Goal: Information Seeking & Learning: Learn about a topic

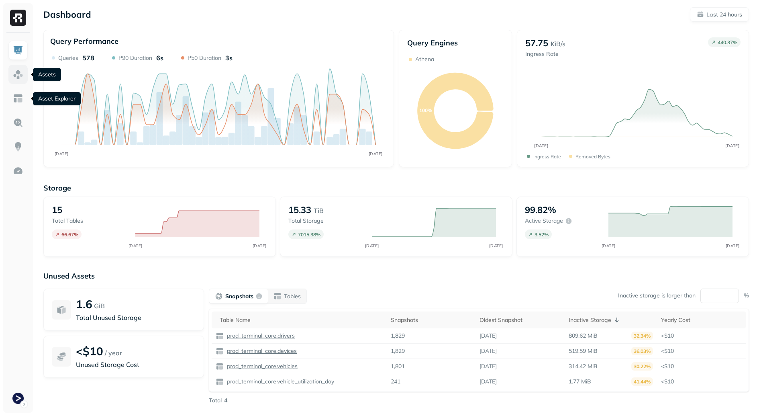
click at [18, 84] on link at bounding box center [17, 74] width 19 height 19
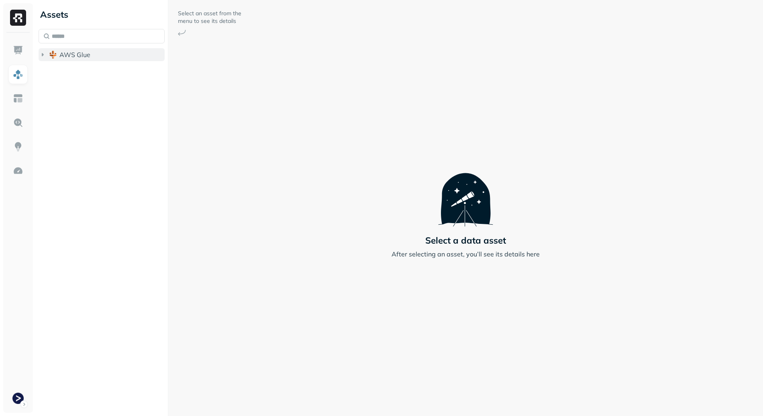
click at [84, 55] on span "AWS Glue" at bounding box center [74, 55] width 31 height 8
click at [107, 71] on span "prod_terminal_core" at bounding box center [96, 70] width 58 height 8
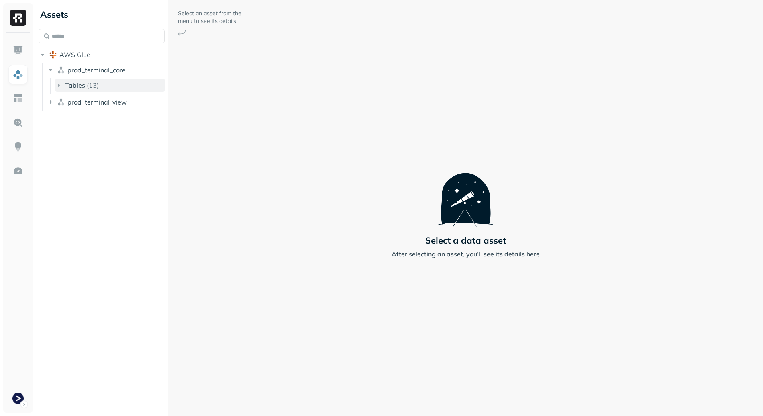
click at [104, 82] on button "Tables ( 13 )" at bounding box center [110, 85] width 111 height 13
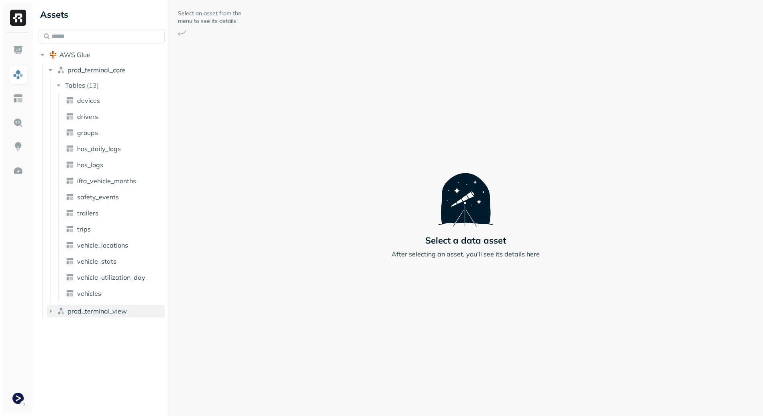
click at [99, 316] on button "prod_terminal_view" at bounding box center [106, 310] width 118 height 13
click at [102, 333] on li "Tables ( 2 )" at bounding box center [110, 327] width 111 height 14
click at [104, 329] on button "Tables ( 2 )" at bounding box center [110, 326] width 111 height 13
click at [121, 248] on span "vehicle_locations" at bounding box center [102, 245] width 51 height 8
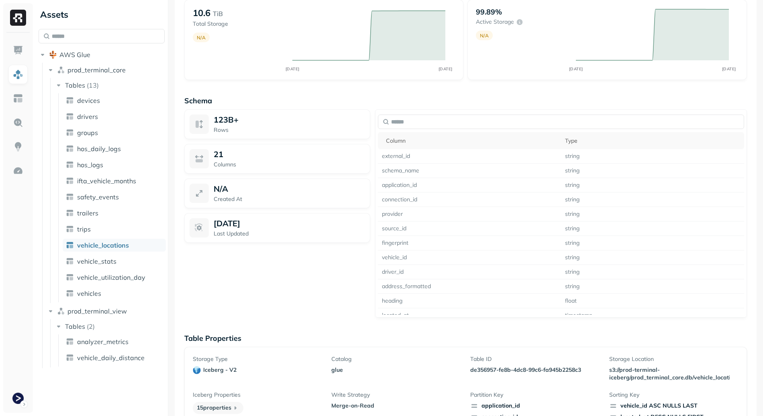
scroll to position [575, 0]
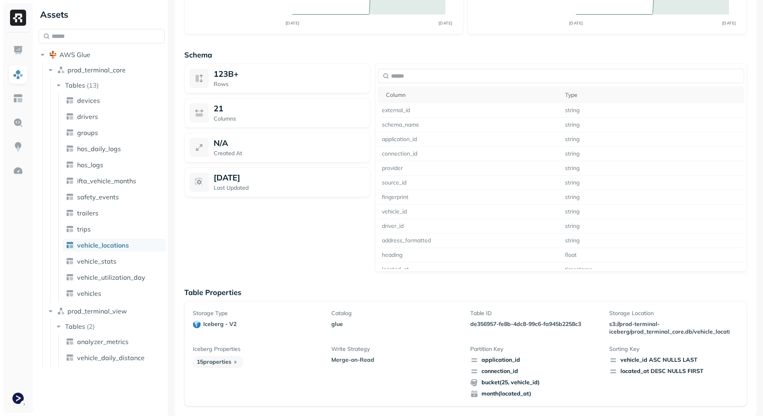
click at [338, 361] on p "Merge-on-Read" at bounding box center [395, 360] width 129 height 8
drag, startPoint x: 338, startPoint y: 361, endPoint x: 385, endPoint y: 361, distance: 47.0
click at [382, 361] on p "Merge-on-Read" at bounding box center [395, 360] width 129 height 8
click at [385, 361] on p "Merge-on-Read" at bounding box center [395, 360] width 129 height 8
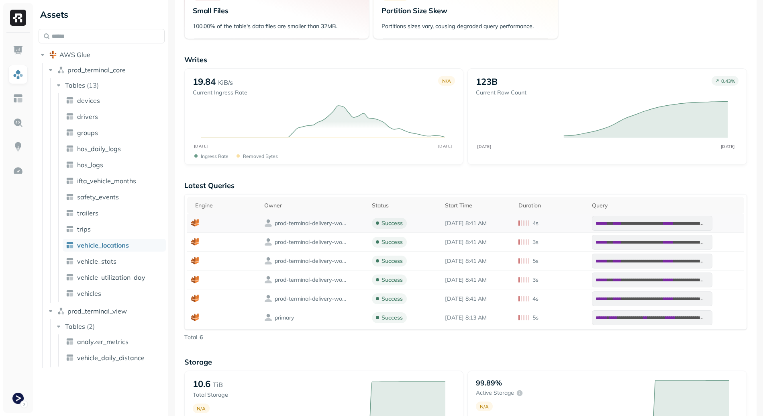
scroll to position [24, 0]
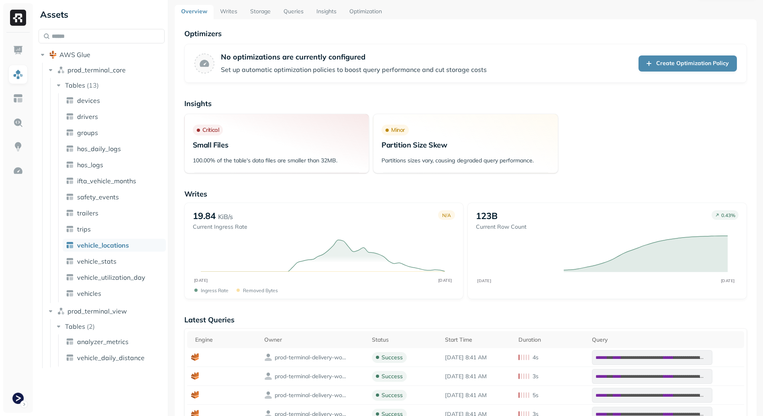
click at [220, 16] on link "Writes" at bounding box center [229, 12] width 30 height 14
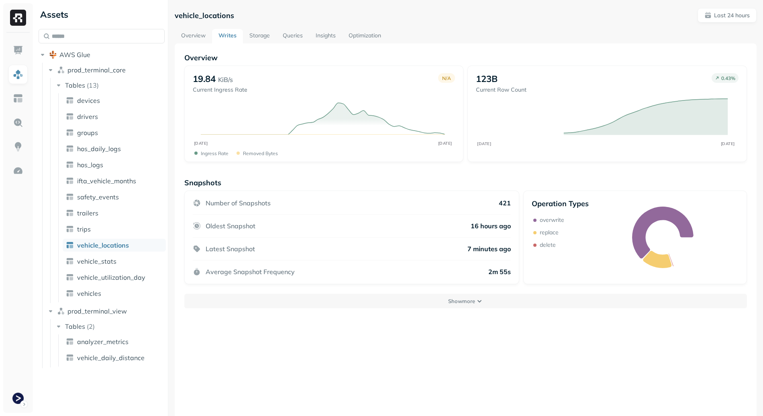
scroll to position [10, 0]
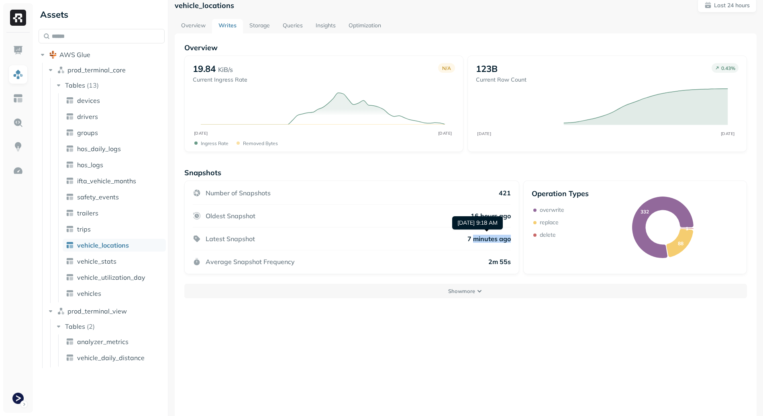
drag, startPoint x: 447, startPoint y: 244, endPoint x: 472, endPoint y: 237, distance: 26.1
click at [472, 237] on div "Latest Snapshot 7 minutes ago" at bounding box center [352, 238] width 318 height 23
click at [475, 237] on p "7 minutes ago" at bounding box center [488, 239] width 43 height 8
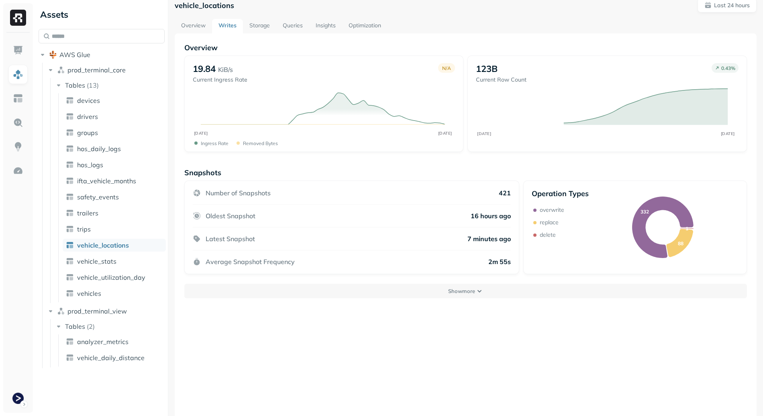
click at [451, 243] on div "Latest Snapshot 7 minutes ago" at bounding box center [352, 238] width 318 height 23
click at [457, 289] on p "Show more" at bounding box center [461, 291] width 27 height 8
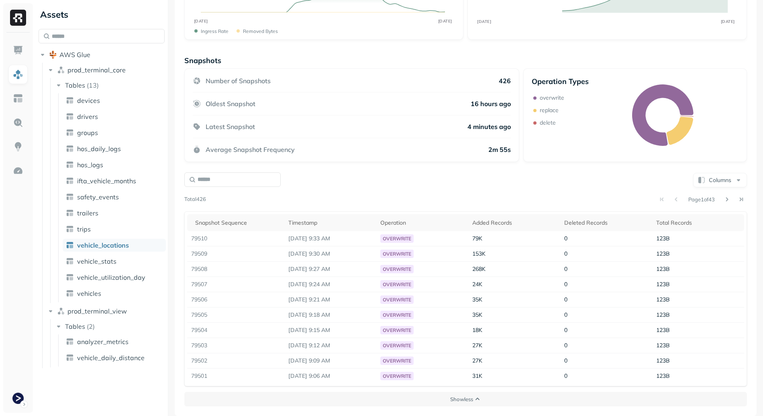
scroll to position [0, 0]
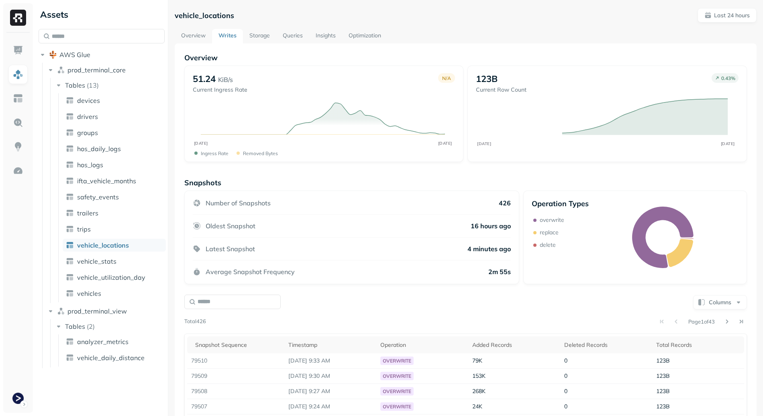
click at [196, 28] on div "vehicle_locations Last 24 hours Overview Writes Storage Queries Insights Optimi…" at bounding box center [466, 273] width 582 height 530
click at [198, 38] on link "Overview" at bounding box center [193, 36] width 37 height 14
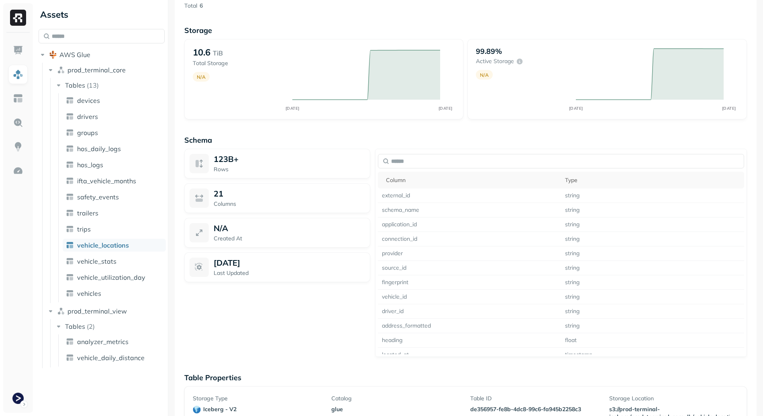
scroll to position [575, 0]
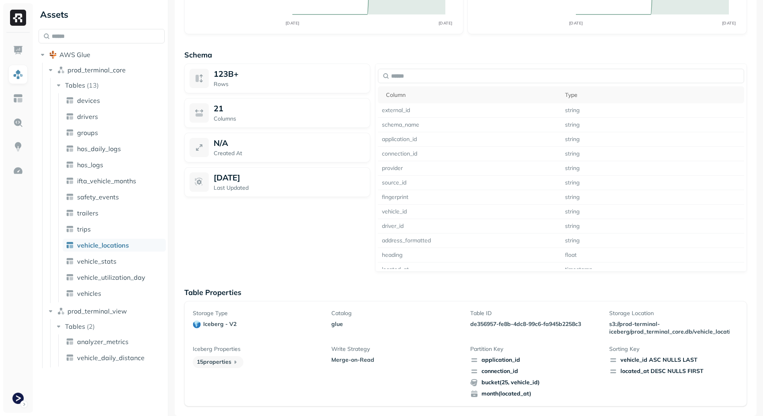
click at [479, 322] on p "de356957-fe8b-4dc8-99c6-fa945b2258c3" at bounding box center [534, 324] width 129 height 8
drag, startPoint x: 481, startPoint y: 322, endPoint x: 513, endPoint y: 324, distance: 31.8
click at [512, 324] on p "de356957-fe8b-4dc8-99c6-fa945b2258c3" at bounding box center [534, 324] width 129 height 8
click at [488, 324] on p "de356957-fe8b-4dc8-99c6-fa945b2258c3" at bounding box center [534, 324] width 129 height 8
drag, startPoint x: 488, startPoint y: 324, endPoint x: 575, endPoint y: 324, distance: 87.1
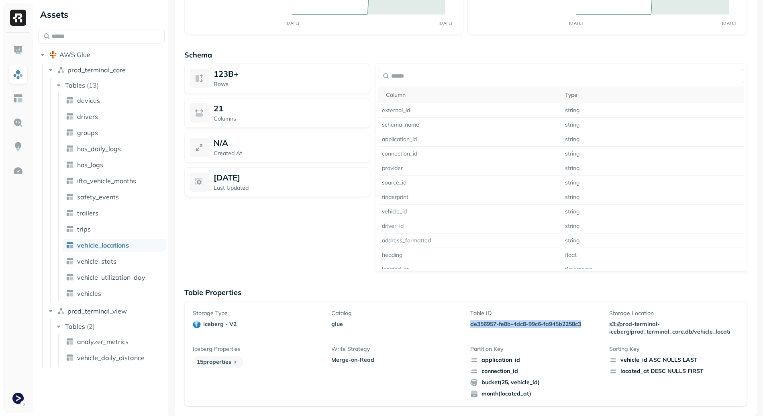
click at [575, 324] on p "de356957-fe8b-4dc8-99c6-fa945b2258c3" at bounding box center [534, 324] width 129 height 8
click at [108, 104] on link "devices" at bounding box center [114, 100] width 103 height 13
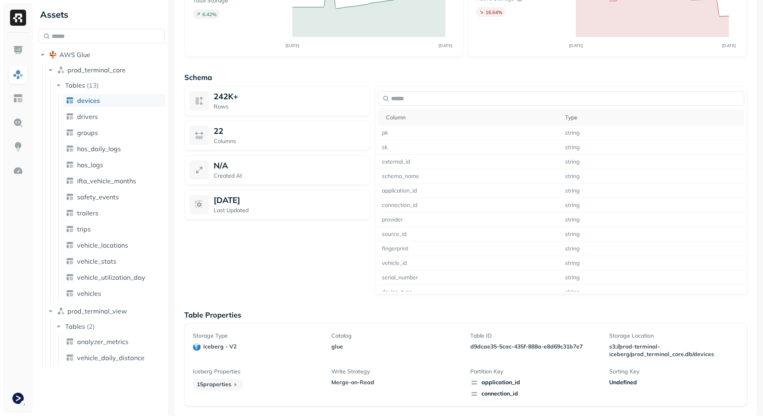
scroll to position [228, 0]
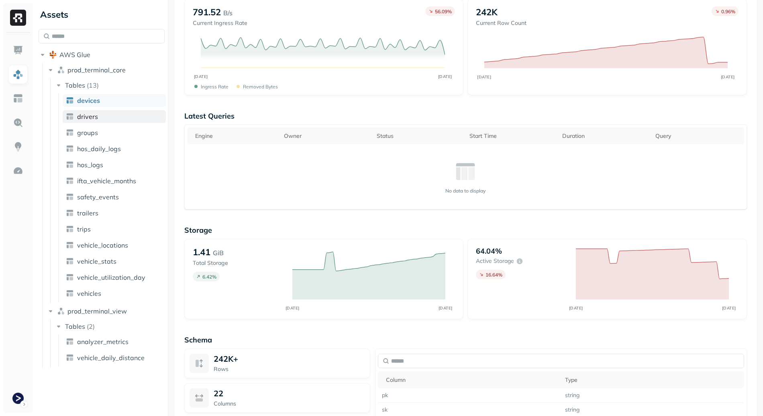
click at [109, 111] on link "drivers" at bounding box center [114, 116] width 103 height 13
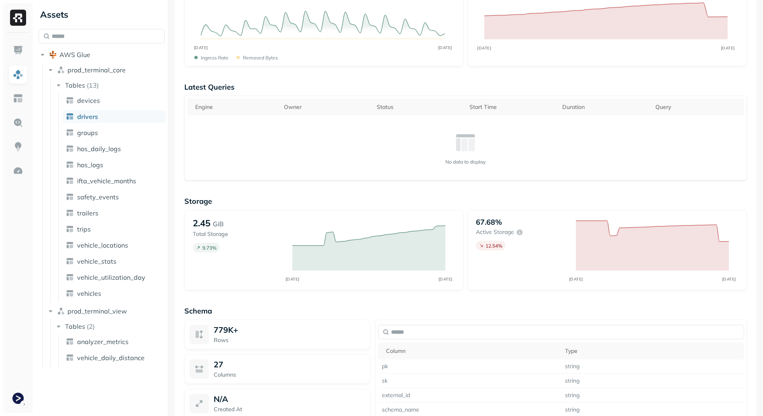
scroll to position [305, 0]
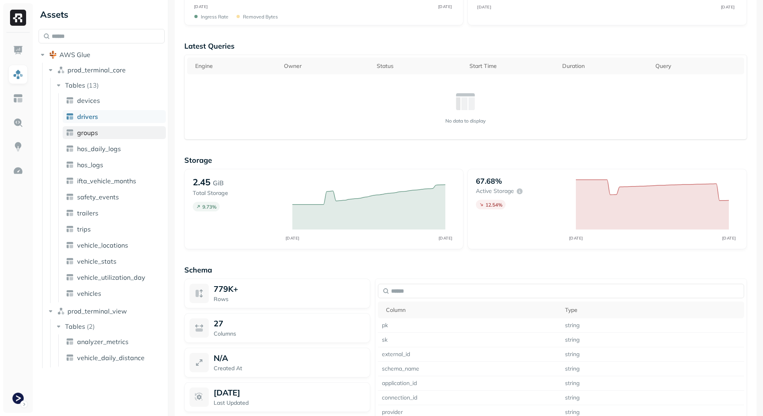
click at [104, 134] on link "groups" at bounding box center [114, 132] width 103 height 13
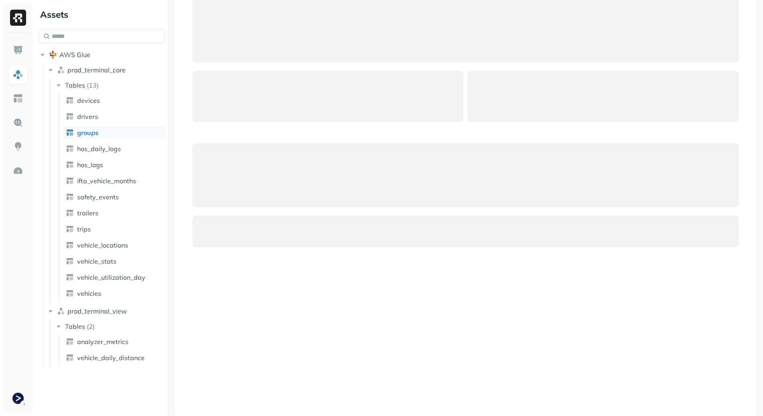
scroll to position [53, 0]
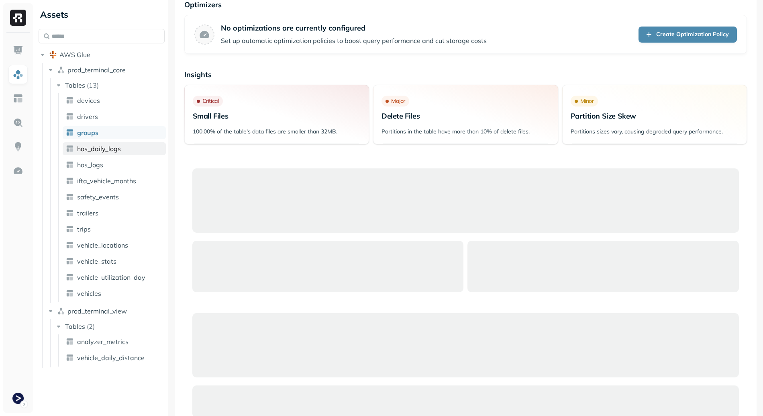
click at [112, 155] on link "hos_daily_logs" at bounding box center [114, 148] width 103 height 13
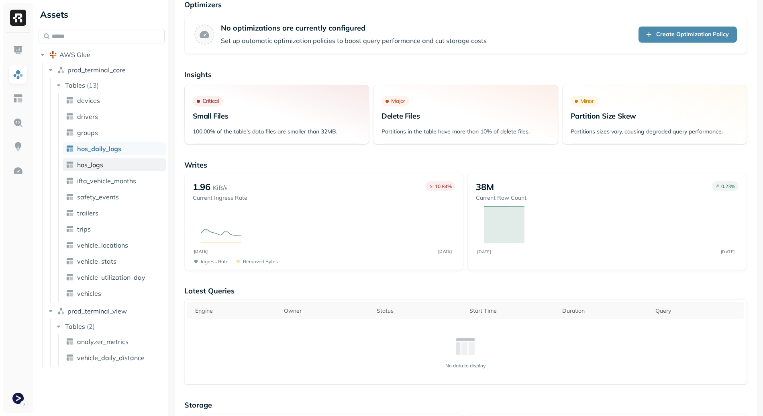
click at [109, 167] on link "hos_logs" at bounding box center [114, 164] width 103 height 13
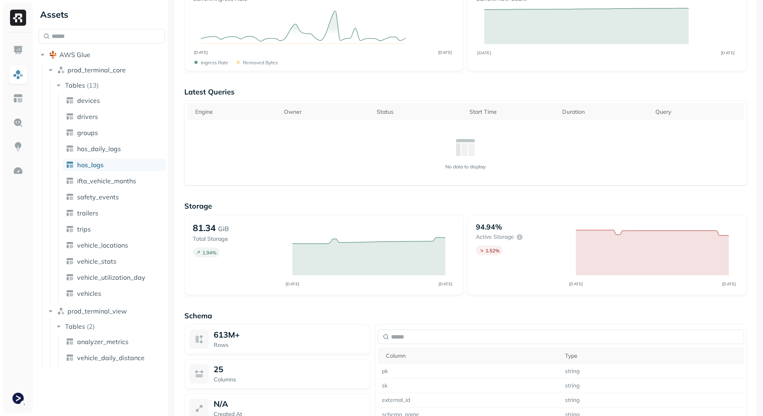
scroll to position [475, 0]
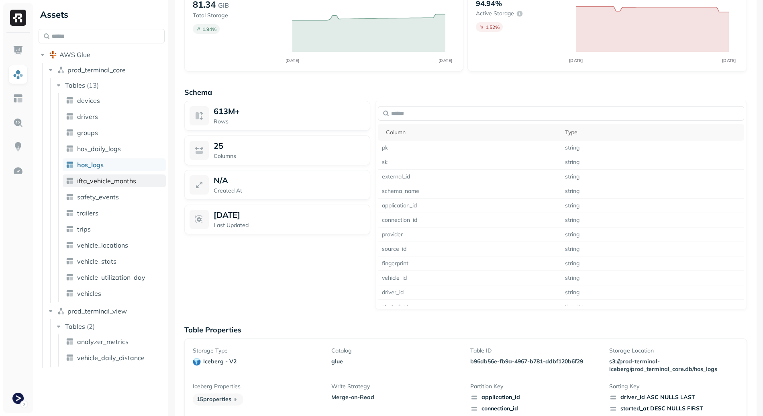
click at [132, 182] on span "ifta_vehicle_months" at bounding box center [106, 181] width 59 height 8
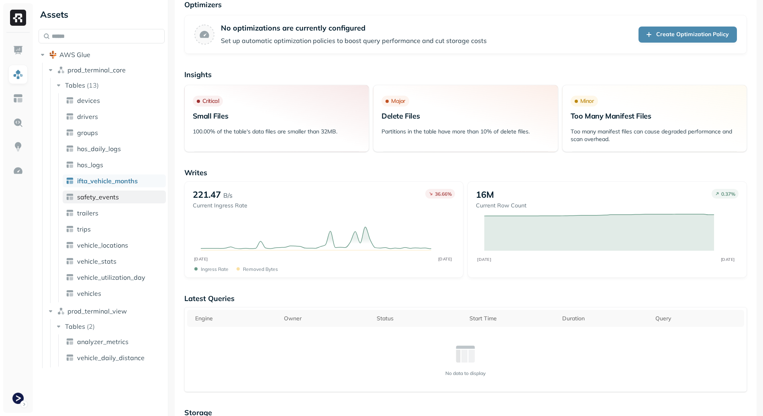
click at [103, 196] on span "safety_events" at bounding box center [98, 197] width 42 height 8
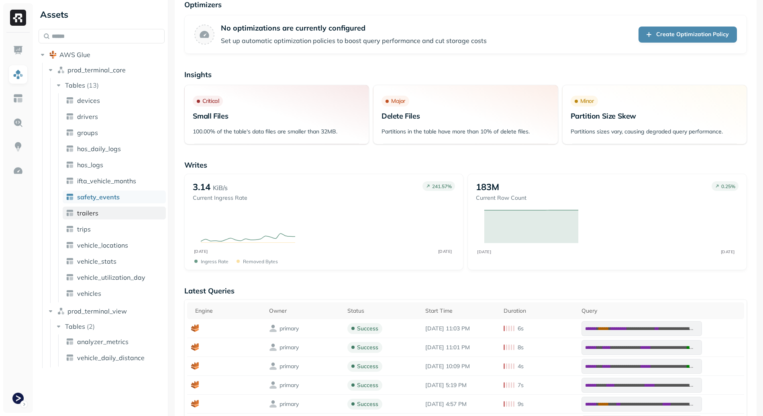
click at [115, 217] on link "trailers" at bounding box center [114, 212] width 103 height 13
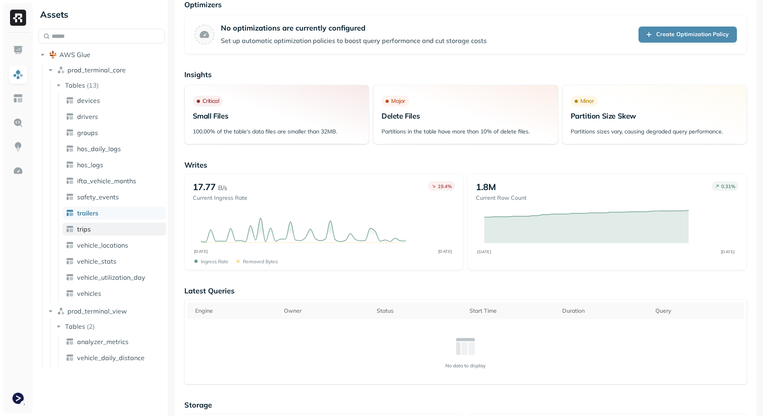
click at [108, 231] on link "trips" at bounding box center [114, 228] width 103 height 13
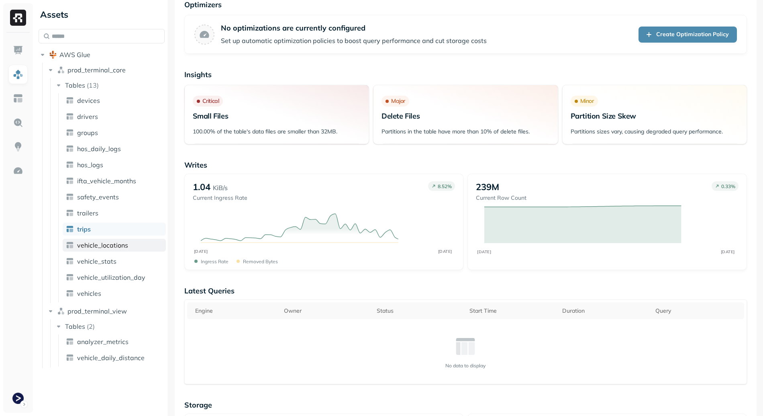
click at [109, 241] on span "vehicle_locations" at bounding box center [102, 245] width 51 height 8
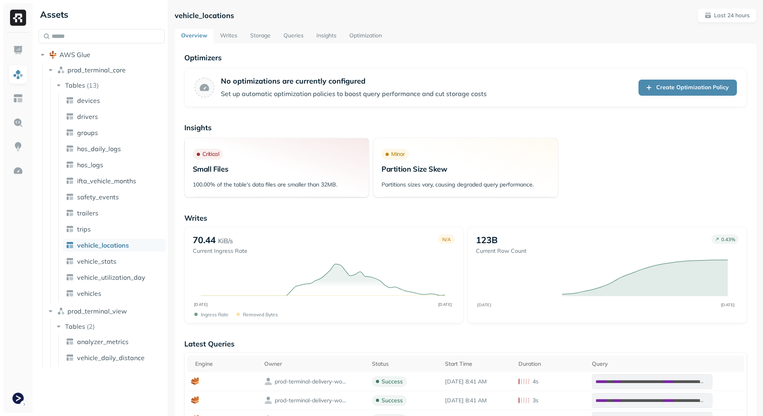
click at [257, 37] on link "Storage" at bounding box center [260, 36] width 33 height 14
click at [226, 29] on link "Writes" at bounding box center [229, 36] width 30 height 14
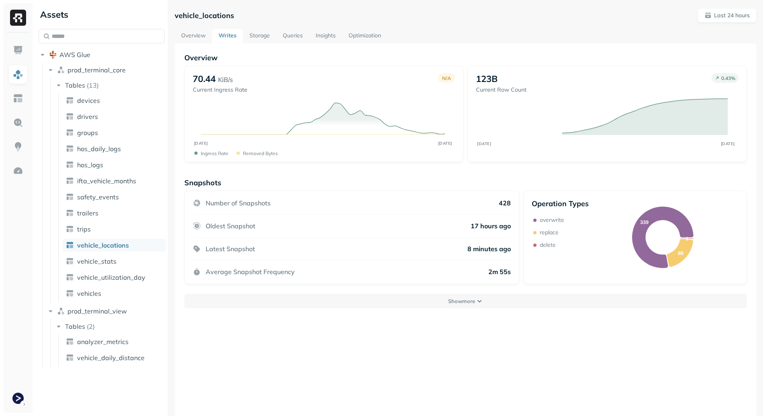
scroll to position [43, 0]
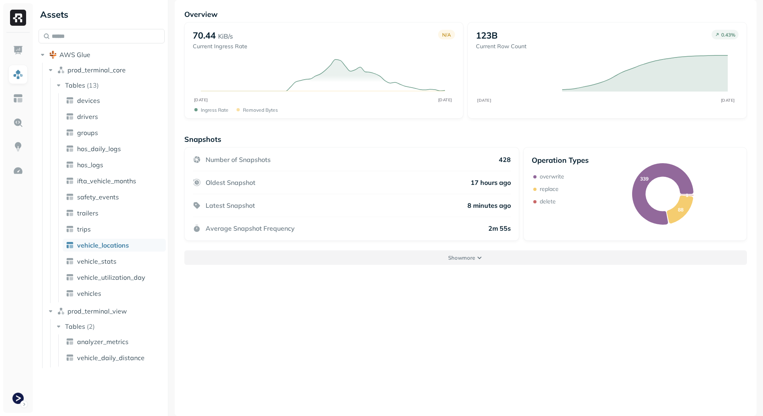
click at [444, 255] on button "Show more" at bounding box center [465, 257] width 563 height 14
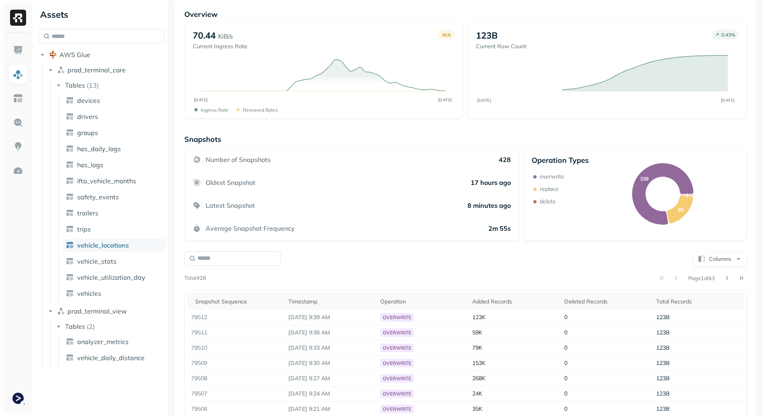
scroll to position [0, 0]
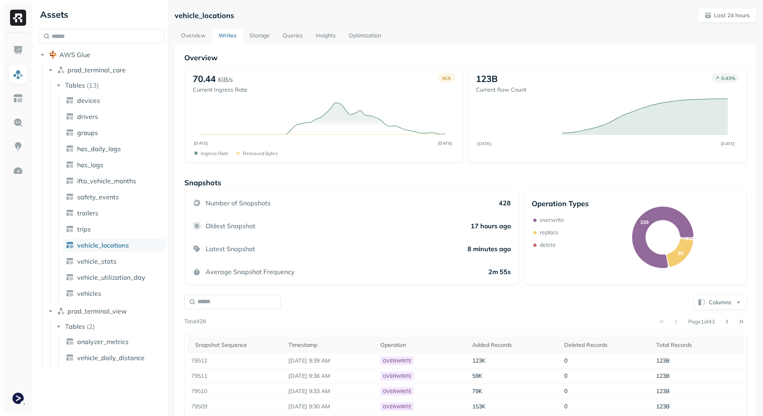
click at [263, 38] on link "Storage" at bounding box center [259, 36] width 33 height 14
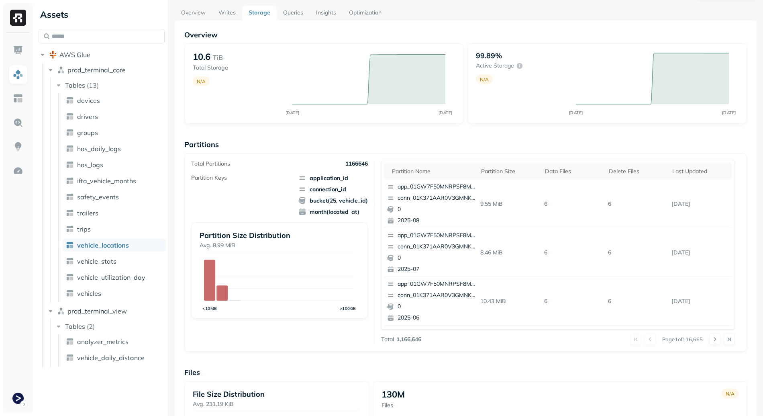
scroll to position [39, 0]
